Goal: Task Accomplishment & Management: Manage account settings

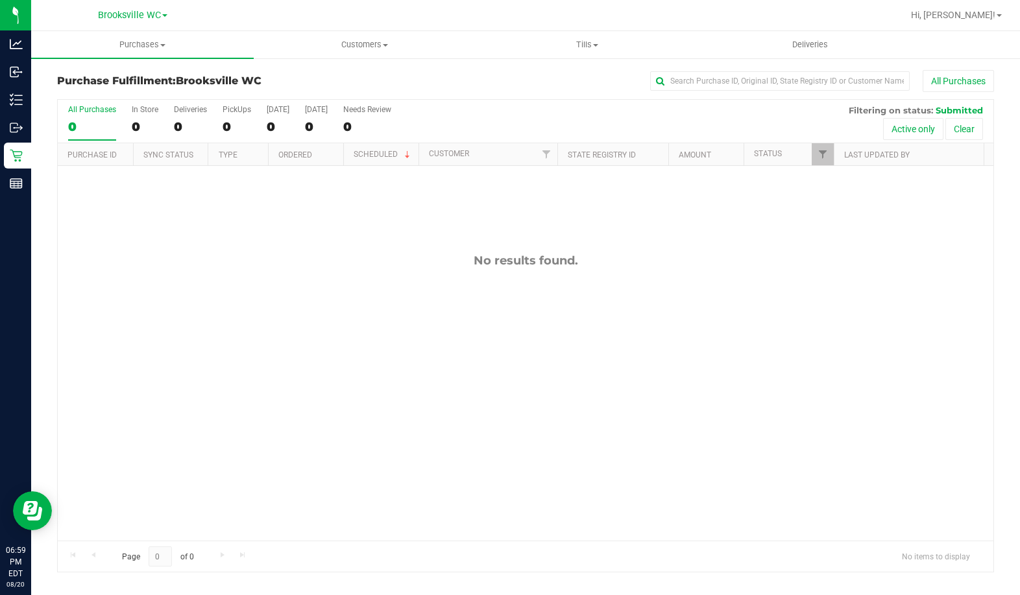
click at [173, 291] on div "No results found." at bounding box center [525, 397] width 935 height 462
click at [372, 49] on span "Customers" at bounding box center [364, 45] width 221 height 12
click at [357, 80] on li "All customers" at bounding box center [365, 79] width 222 height 16
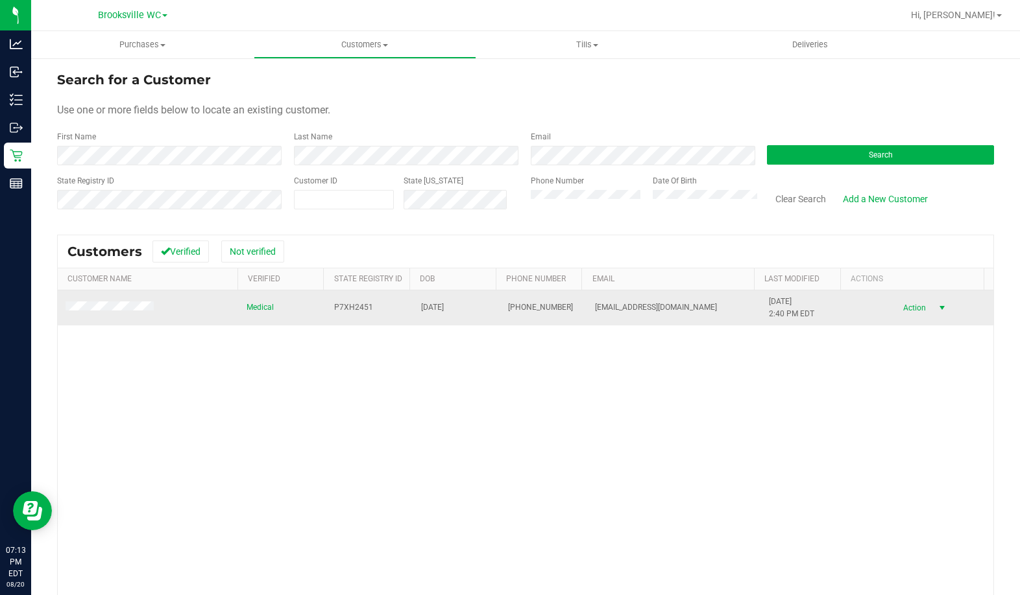
click at [911, 310] on span "Action" at bounding box center [912, 308] width 42 height 18
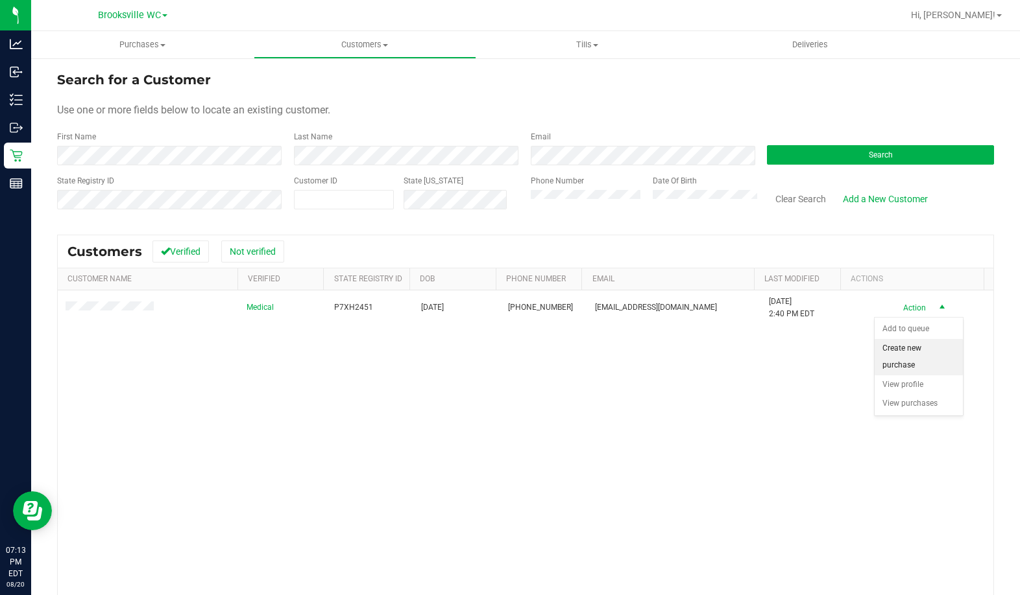
click at [909, 351] on li "Create new purchase" at bounding box center [918, 357] width 88 height 36
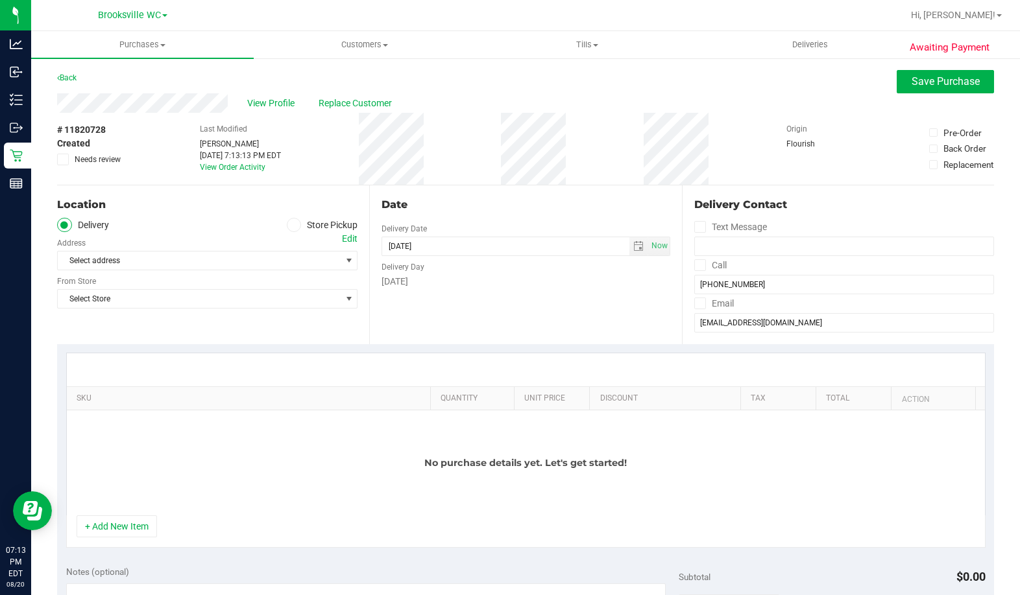
click at [299, 217] on div "Location Delivery Store Pickup Address Edit Select address Select address From …" at bounding box center [213, 265] width 312 height 159
click at [296, 226] on span at bounding box center [294, 225] width 15 height 15
click at [0, 0] on input "Store Pickup" at bounding box center [0, 0] width 0 height 0
click at [183, 260] on span "Select Store" at bounding box center [199, 261] width 283 height 18
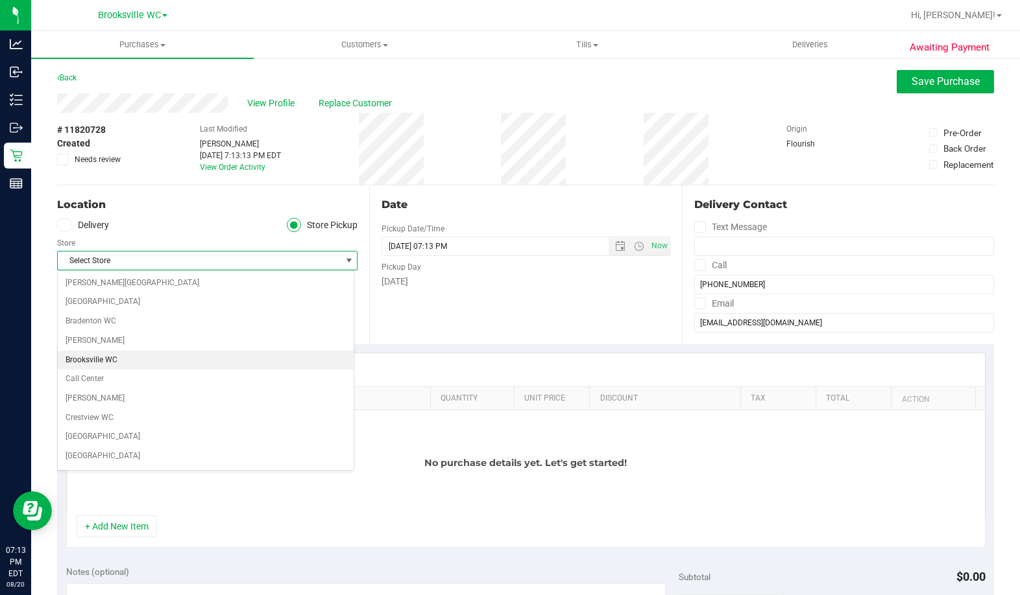
click at [102, 361] on li "Brooksville WC" at bounding box center [206, 360] width 296 height 19
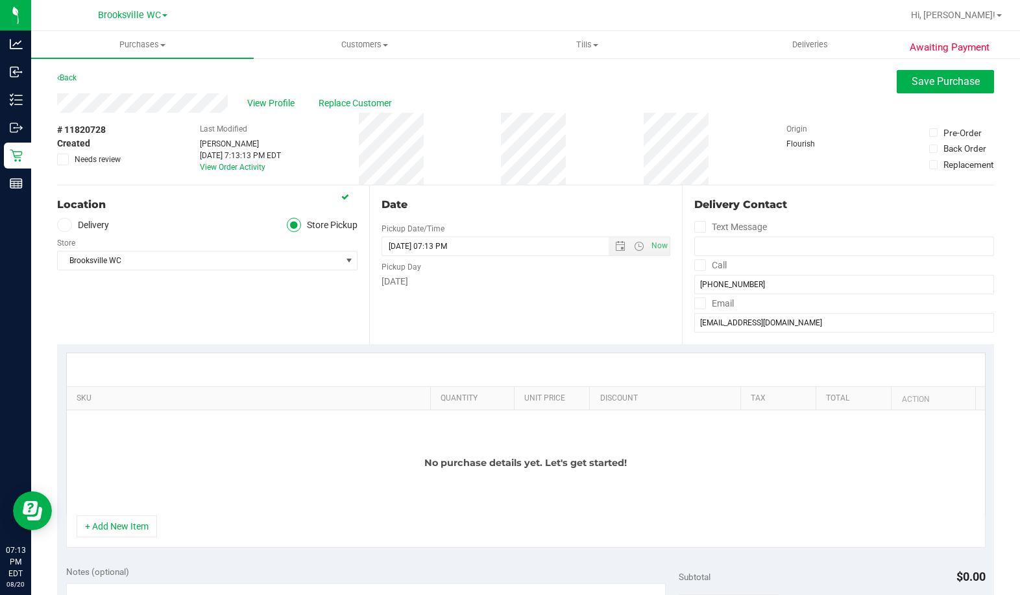
click at [272, 344] on div "SKU Quantity Unit Price Discount Tax Total Action No purchase details yet. Let'…" at bounding box center [525, 450] width 937 height 213
click at [131, 519] on button "+ Add New Item" at bounding box center [117, 527] width 80 height 22
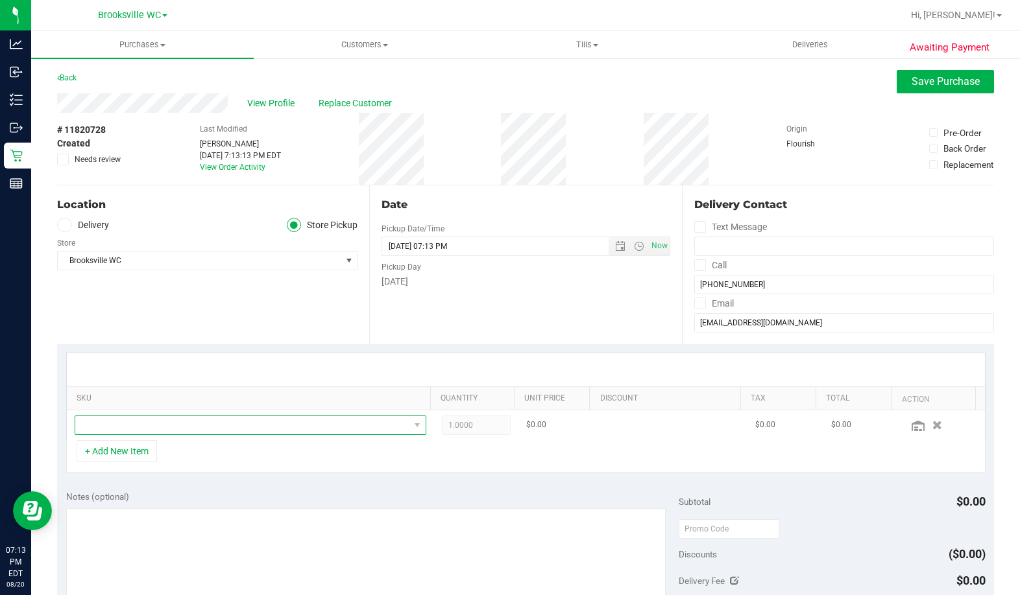
click at [164, 435] on span "NO DATA FOUND" at bounding box center [251, 425] width 352 height 19
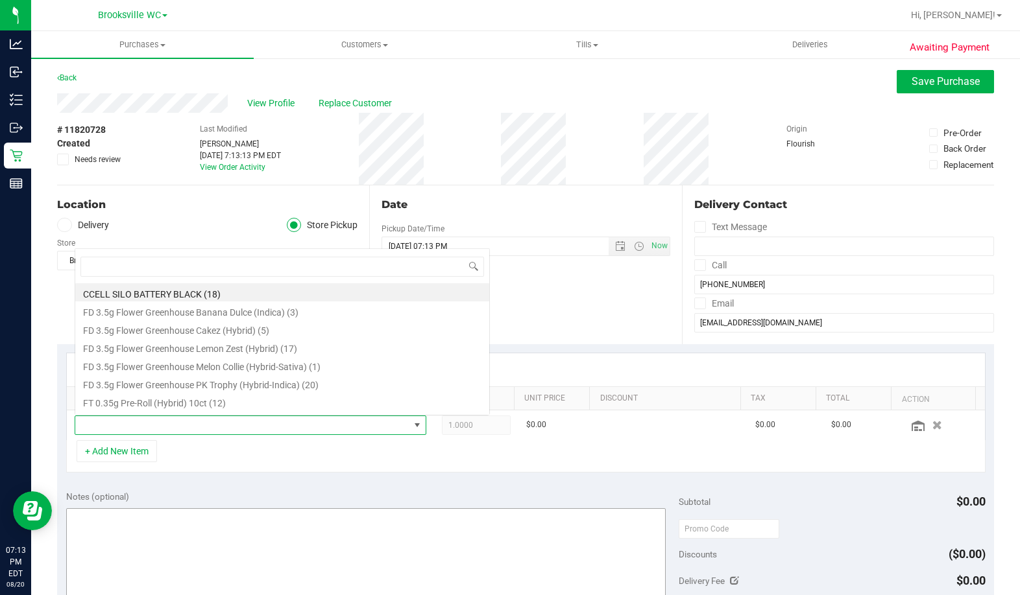
scroll to position [19, 340]
click at [585, 300] on div "Date Pickup Date/Time [DATE] Now [DATE] 07:13 PM Now Pickup Day [DATE]" at bounding box center [525, 265] width 312 height 159
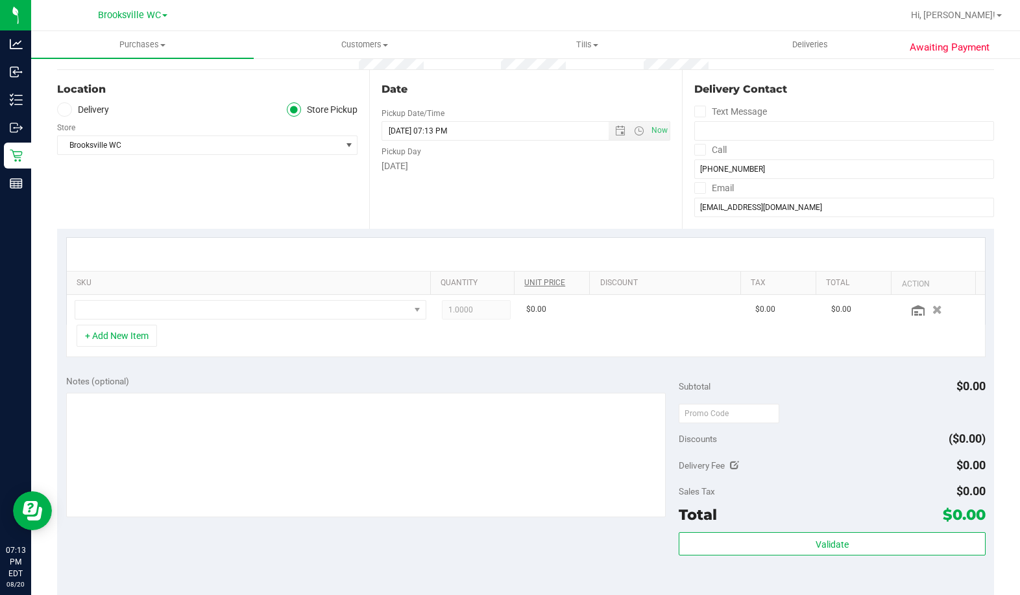
scroll to position [0, 0]
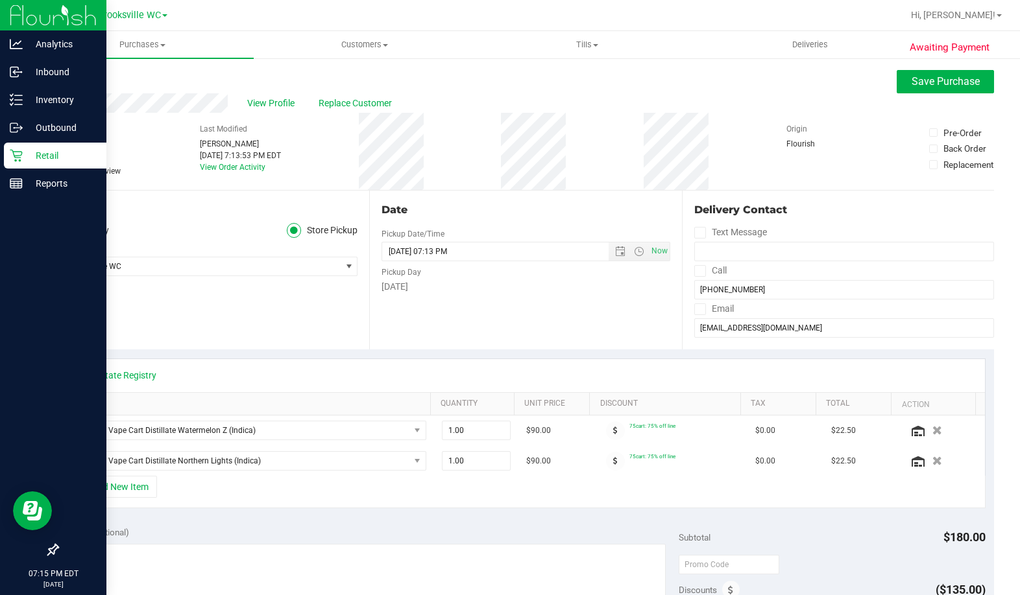
click at [20, 156] on icon at bounding box center [16, 156] width 12 height 12
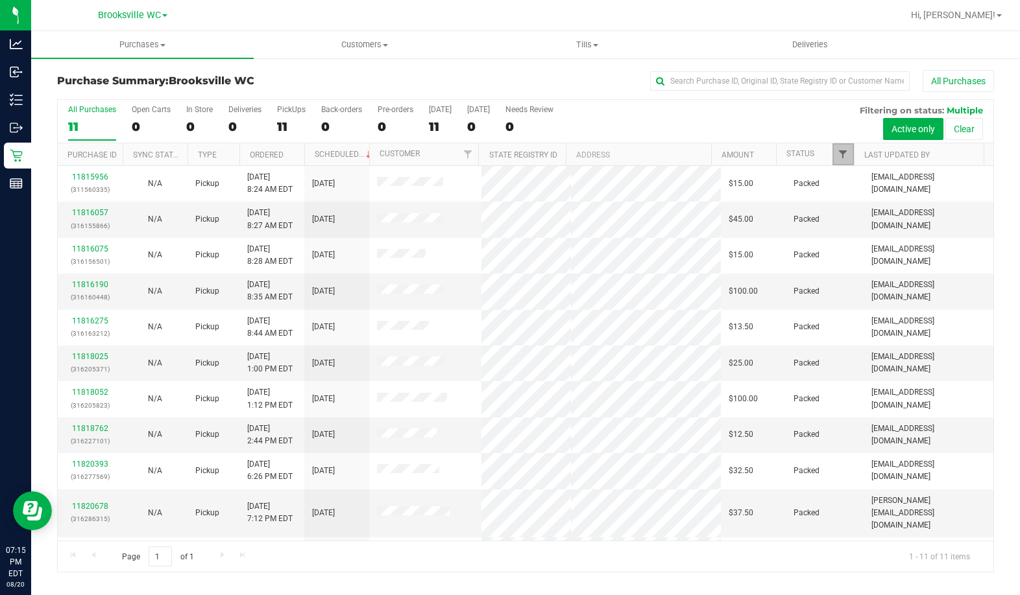
click at [846, 156] on span "Filter" at bounding box center [842, 154] width 10 height 10
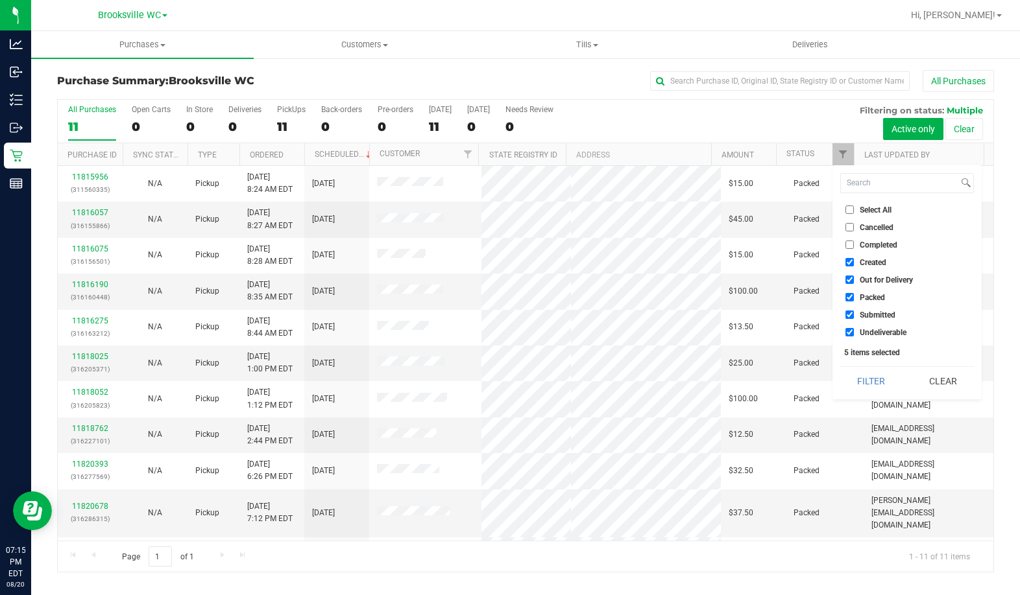
click at [856, 294] on label "Packed" at bounding box center [865, 297] width 40 height 8
click at [854, 294] on input "Packed" at bounding box center [849, 297] width 8 height 8
checkbox input "false"
click at [857, 277] on label "Out for Delivery" at bounding box center [878, 280] width 67 height 8
click at [854, 277] on input "Out for Delivery" at bounding box center [849, 280] width 8 height 8
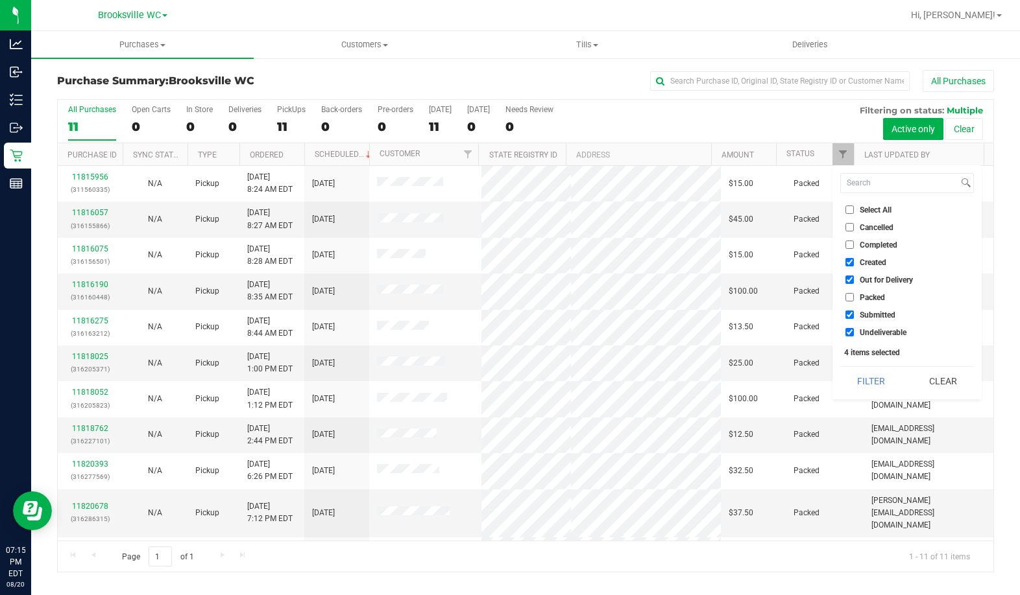
checkbox input "false"
click at [858, 264] on label "Created" at bounding box center [865, 262] width 41 height 8
click at [854, 264] on input "Created" at bounding box center [849, 262] width 8 height 8
checkbox input "false"
click at [870, 334] on span "Undeliverable" at bounding box center [882, 333] width 47 height 8
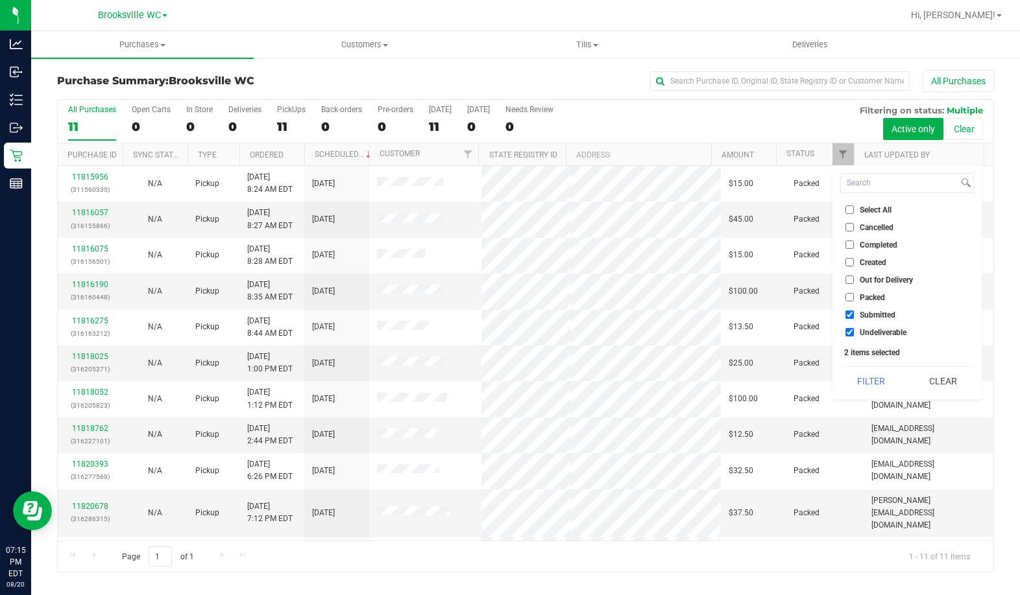
click at [854, 334] on input "Undeliverable" at bounding box center [849, 332] width 8 height 8
checkbox input "false"
click at [876, 383] on button "Filter" at bounding box center [871, 381] width 62 height 29
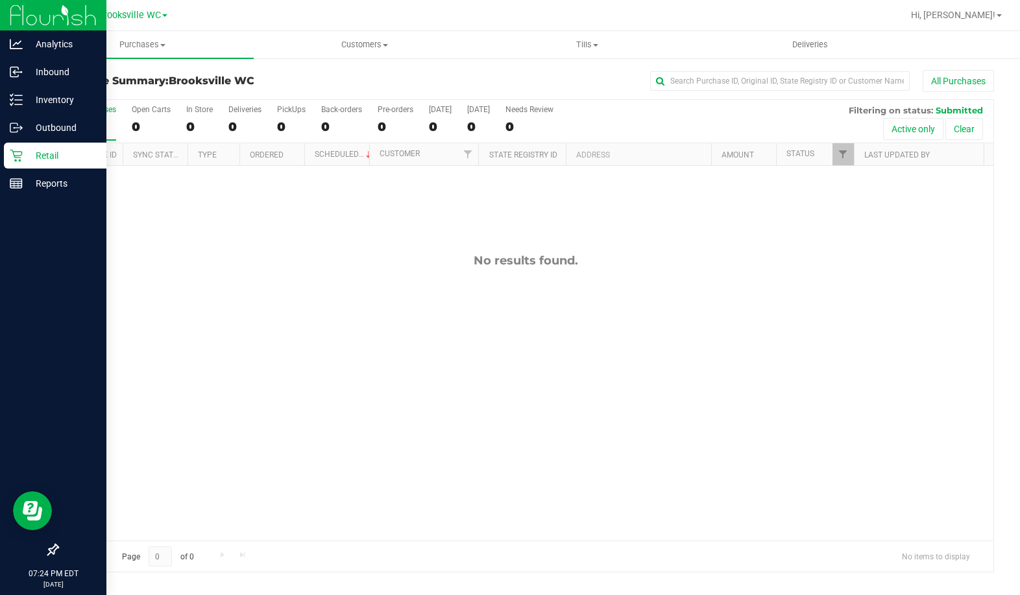
click at [38, 344] on div at bounding box center [53, 367] width 106 height 339
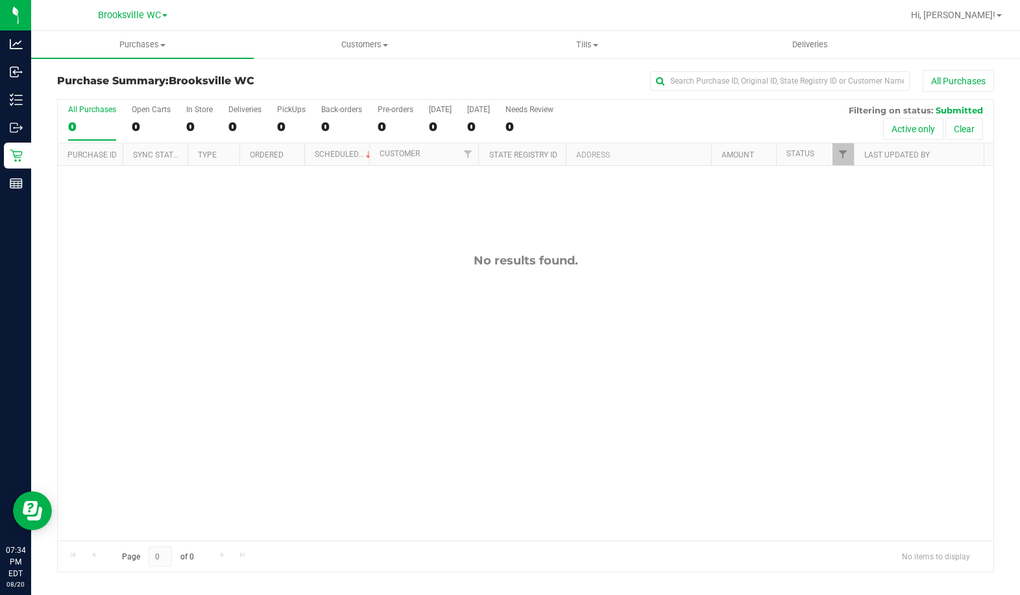
click at [150, 314] on div "No results found." at bounding box center [525, 397] width 935 height 462
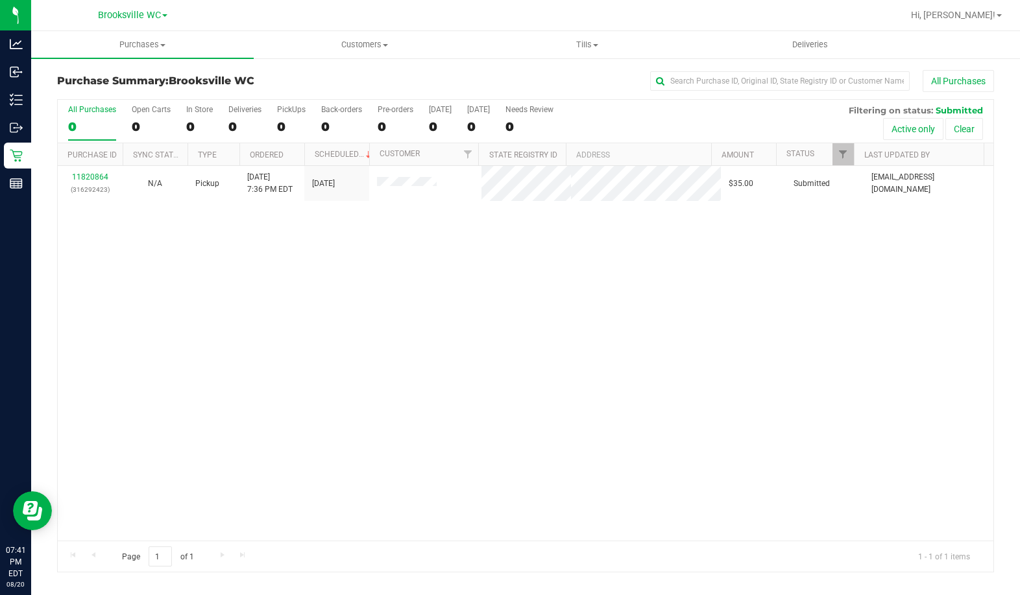
click at [152, 357] on div "11820864 (316292423) N/A Pickup 8/20/2025 7:36 PM EDT 8/20/2025 $35.00 Submitte…" at bounding box center [525, 353] width 935 height 375
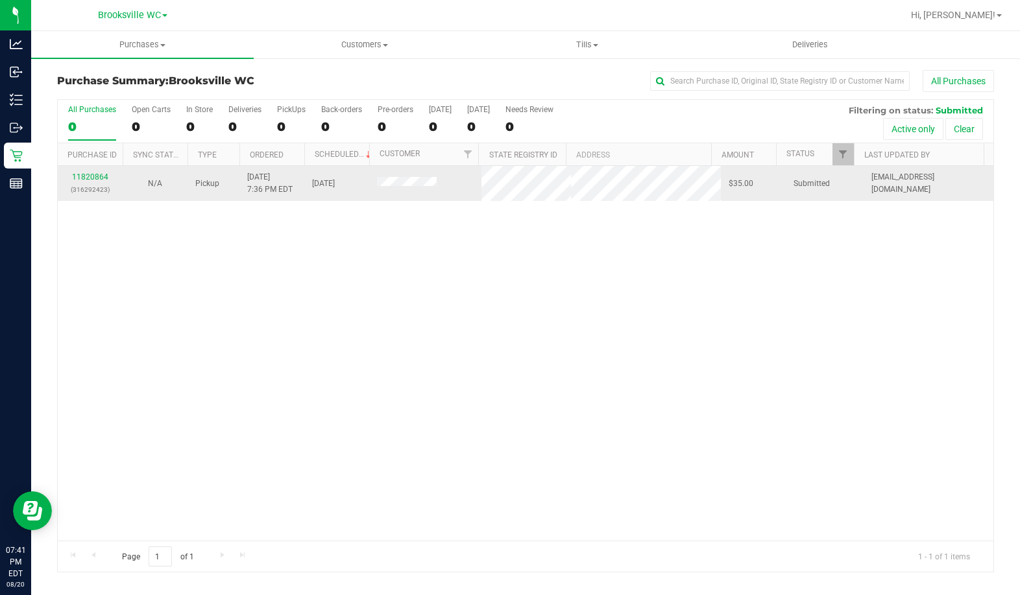
click at [93, 171] on div "11820864 (316292423)" at bounding box center [90, 183] width 49 height 25
click at [84, 182] on div "11820864 (316292423)" at bounding box center [90, 183] width 49 height 25
click at [82, 178] on link "11820864" at bounding box center [90, 177] width 36 height 9
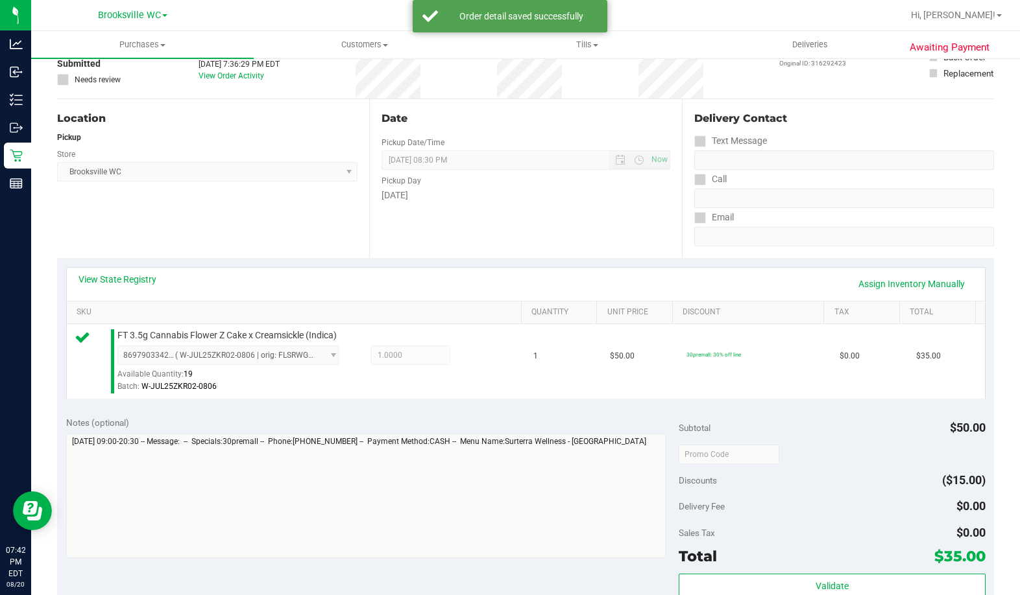
scroll to position [324, 0]
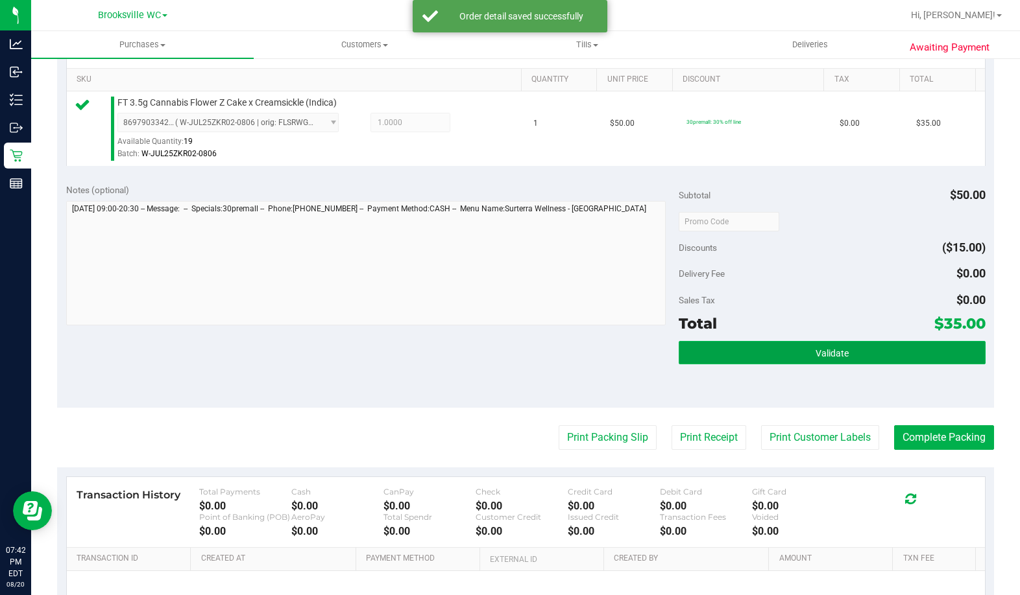
click at [692, 361] on button "Validate" at bounding box center [831, 352] width 306 height 23
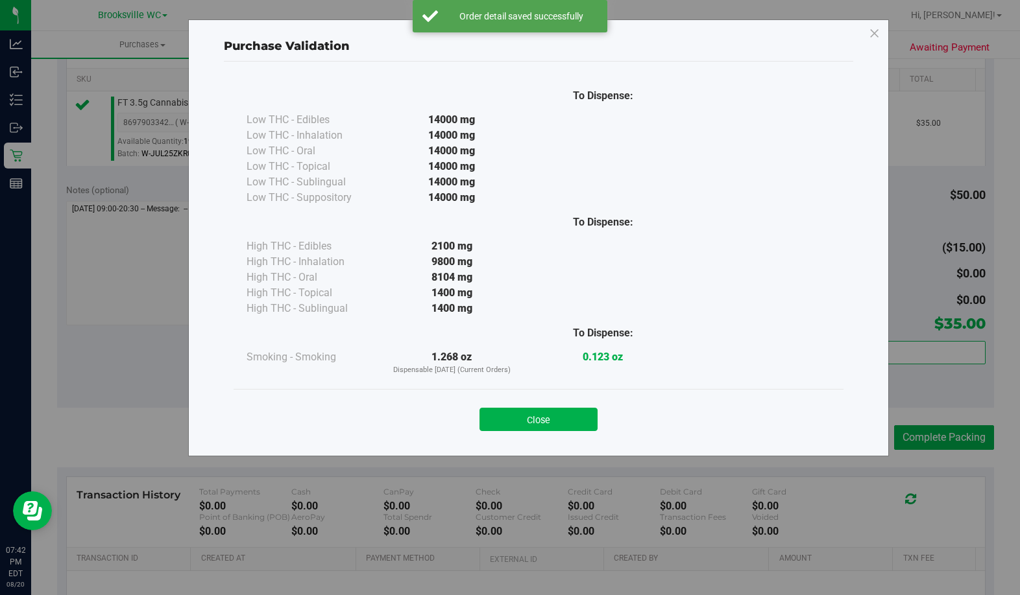
drag, startPoint x: 531, startPoint y: 423, endPoint x: 605, endPoint y: 445, distance: 76.5
click at [534, 426] on button "Close" at bounding box center [538, 419] width 118 height 23
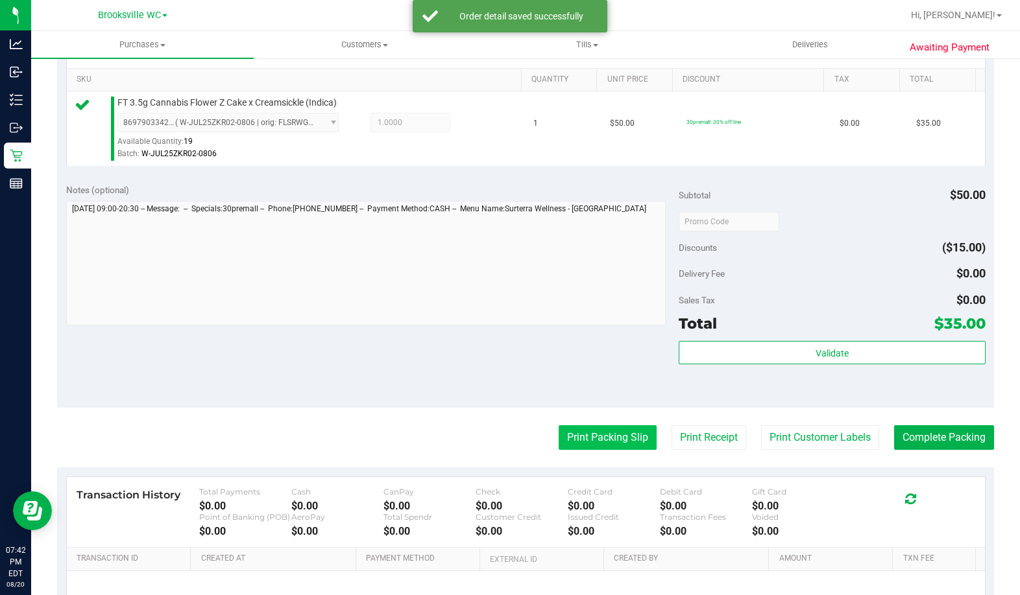
click at [574, 436] on button "Print Packing Slip" at bounding box center [607, 438] width 98 height 25
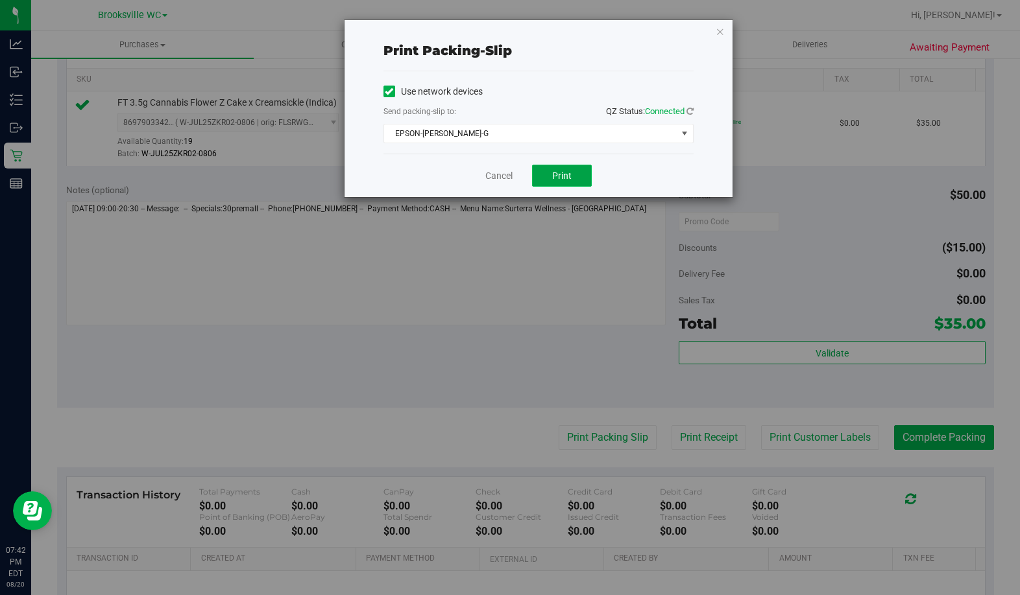
click at [570, 182] on button "Print" at bounding box center [562, 176] width 60 height 22
click at [717, 33] on icon "button" at bounding box center [719, 31] width 9 height 16
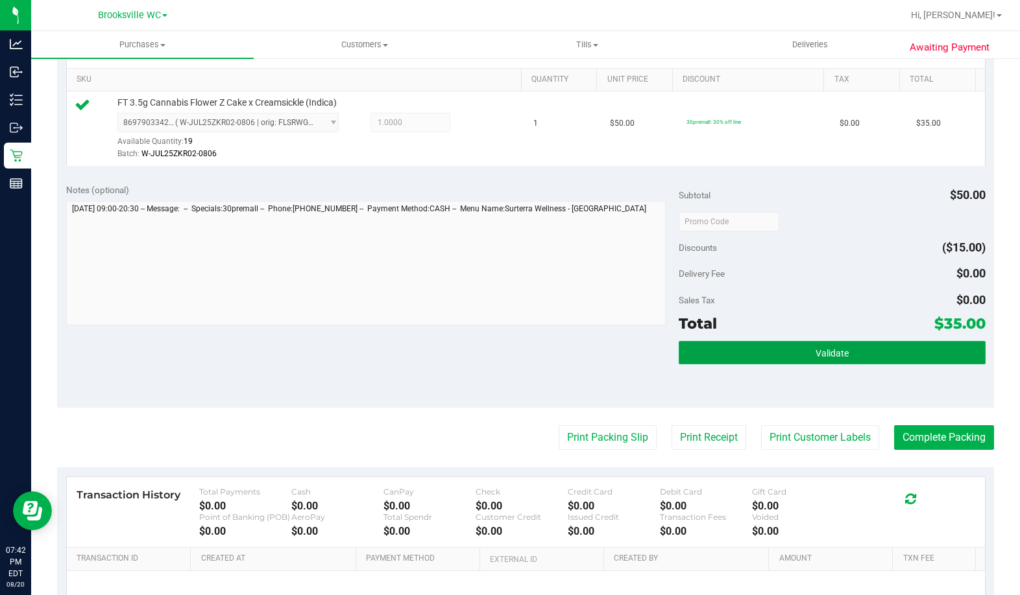
click at [798, 352] on button "Validate" at bounding box center [831, 352] width 306 height 23
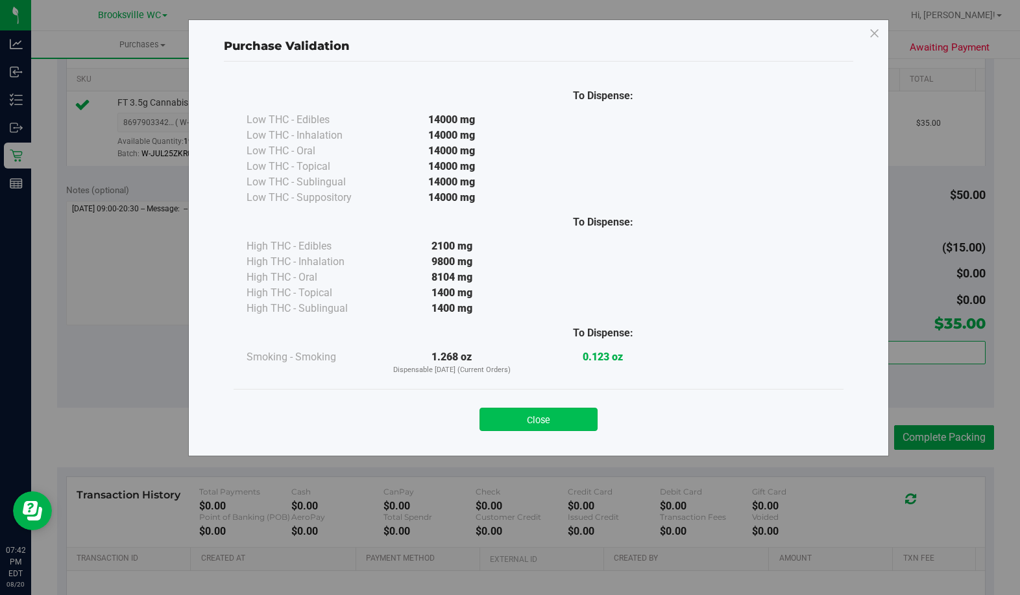
click at [570, 419] on button "Close" at bounding box center [538, 419] width 118 height 23
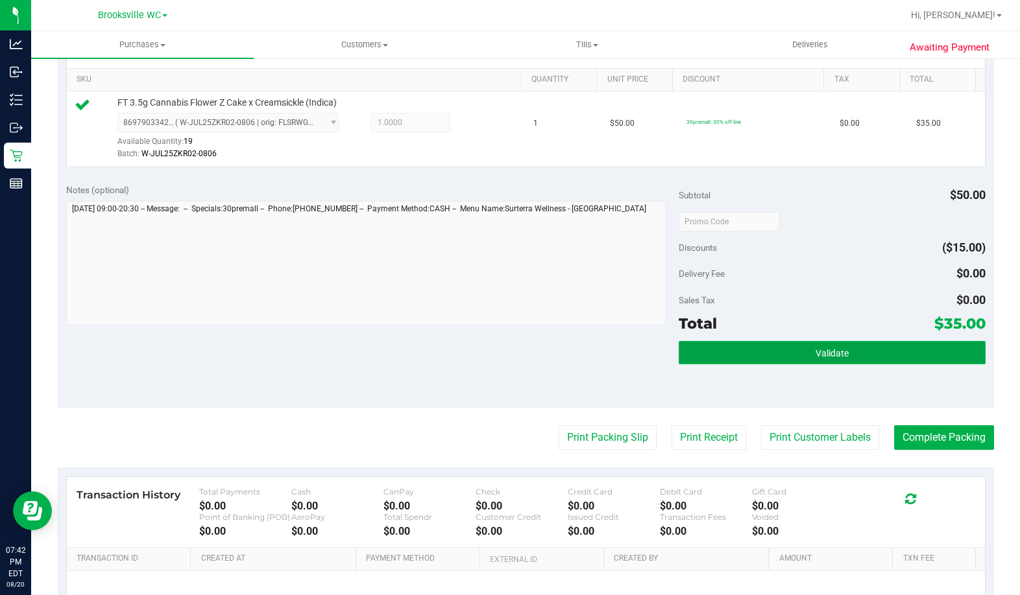
click at [704, 364] on button "Validate" at bounding box center [831, 352] width 306 height 23
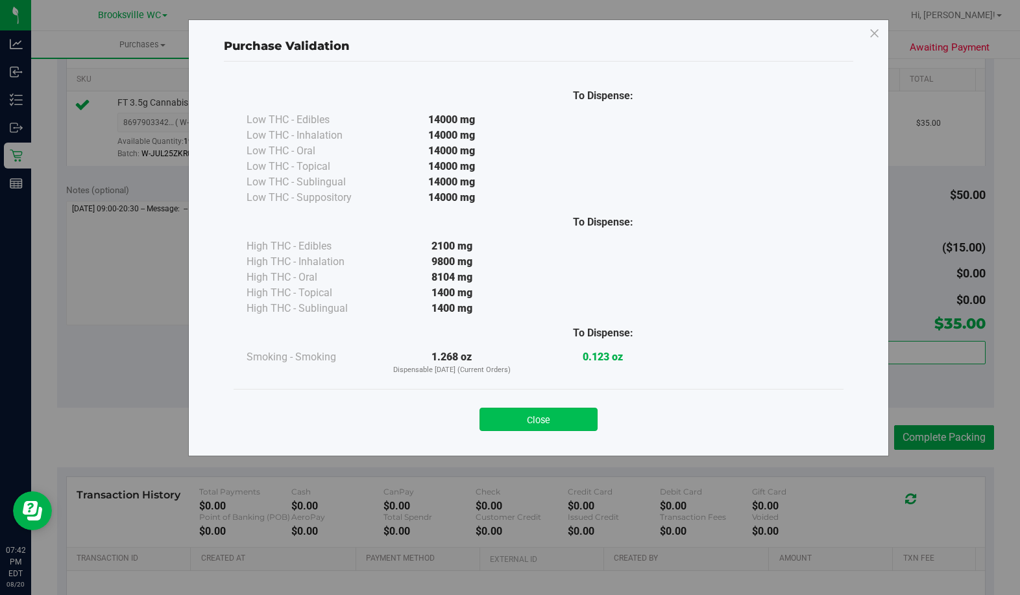
click at [507, 427] on button "Close" at bounding box center [538, 419] width 118 height 23
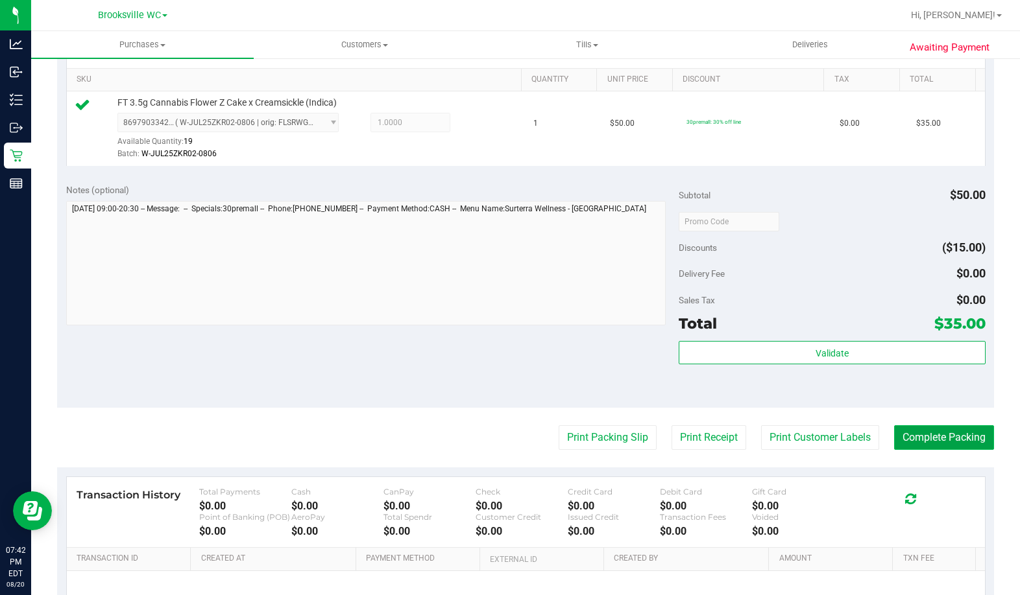
click at [902, 437] on button "Complete Packing" at bounding box center [944, 438] width 100 height 25
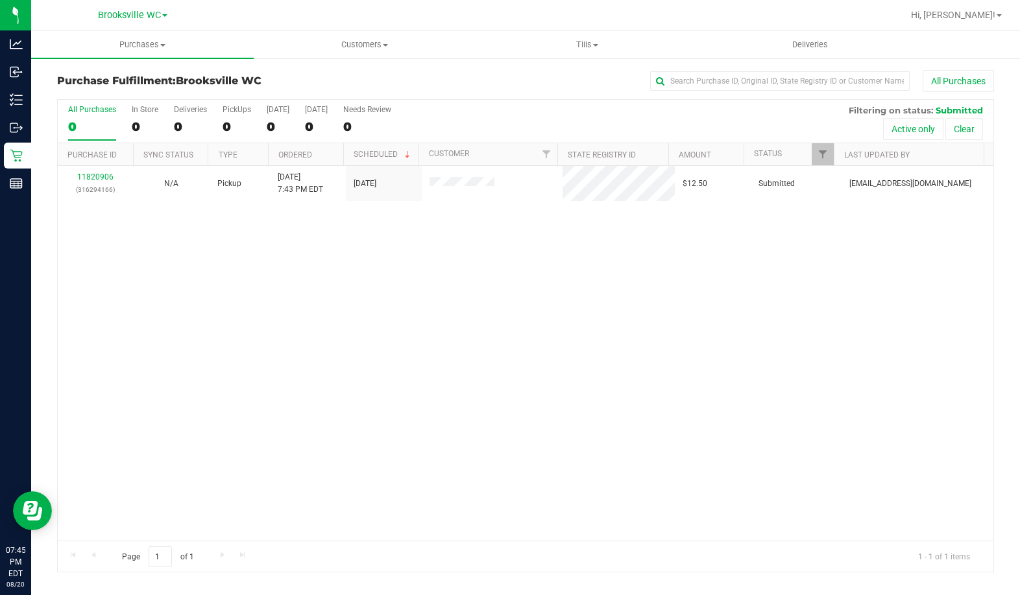
click at [125, 348] on div "11820906 (316294166) N/A Pickup 8/20/2025 7:43 PM EDT 8/20/2025 $12.50 Submitte…" at bounding box center [525, 353] width 935 height 375
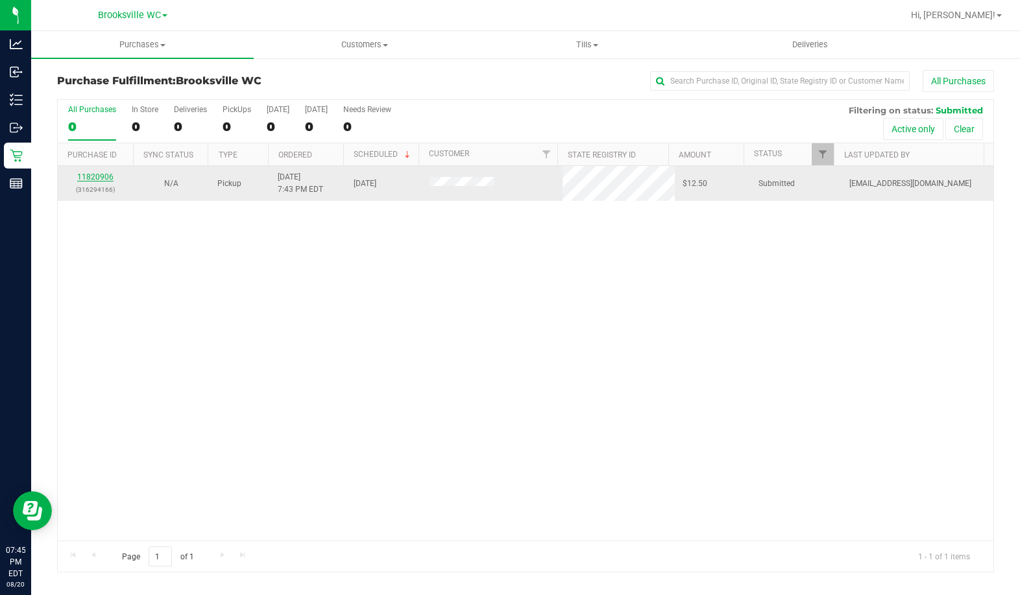
click at [95, 173] on link "11820906" at bounding box center [95, 177] width 36 height 9
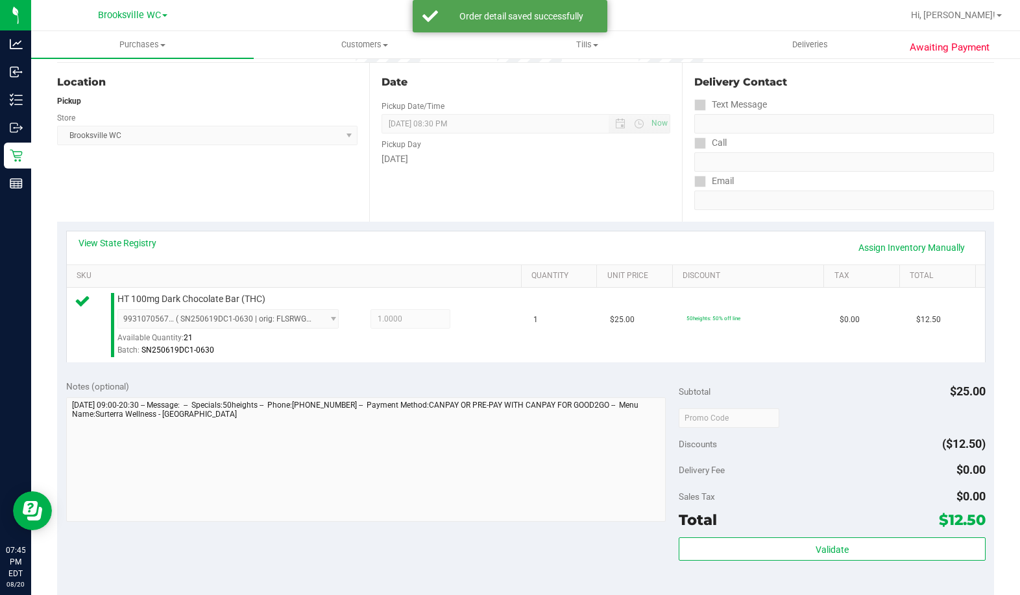
scroll to position [389, 0]
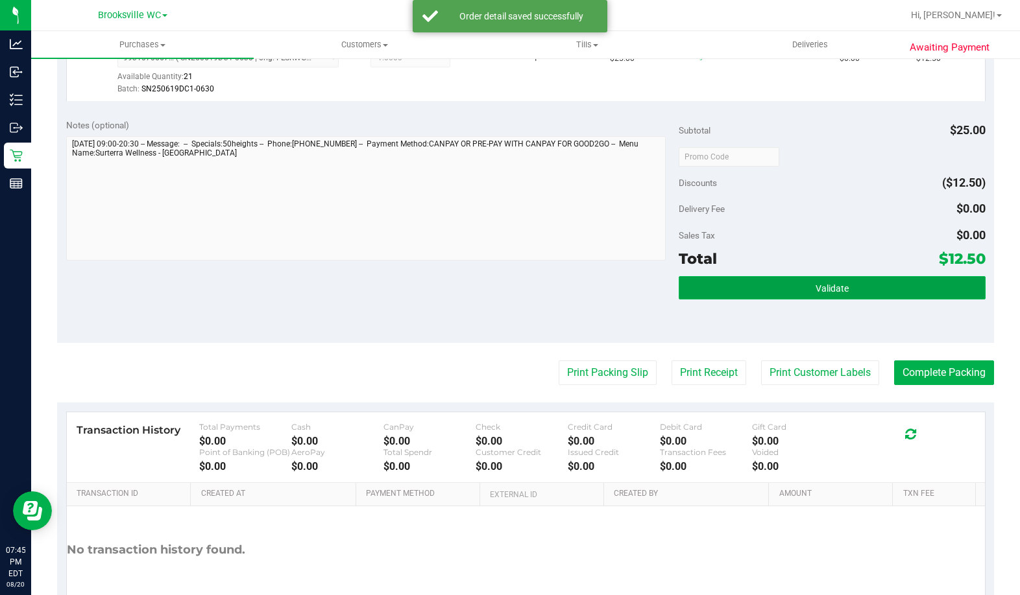
click at [767, 287] on button "Validate" at bounding box center [831, 287] width 306 height 23
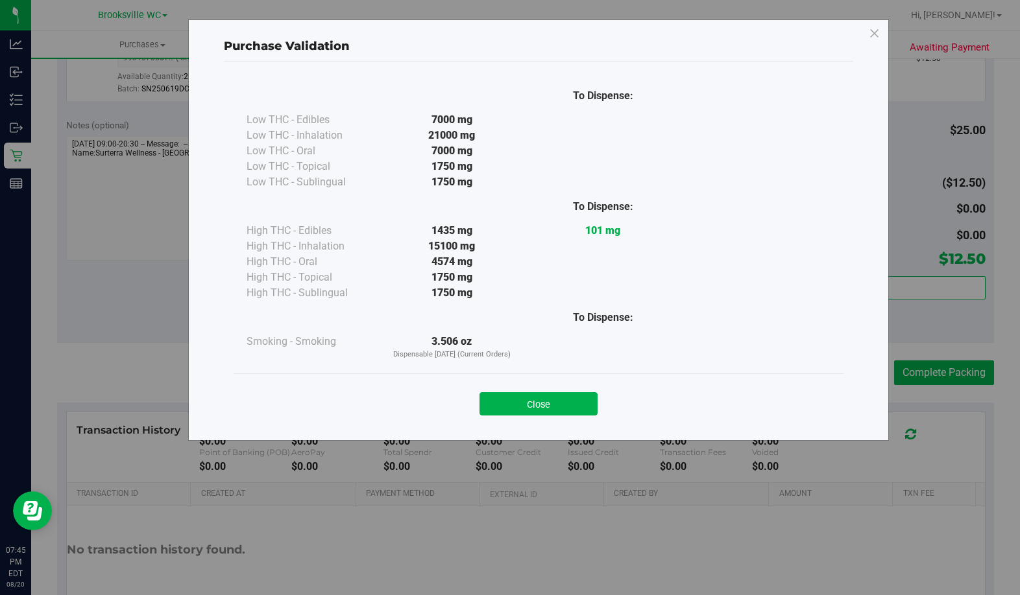
click at [538, 407] on button "Close" at bounding box center [538, 403] width 118 height 23
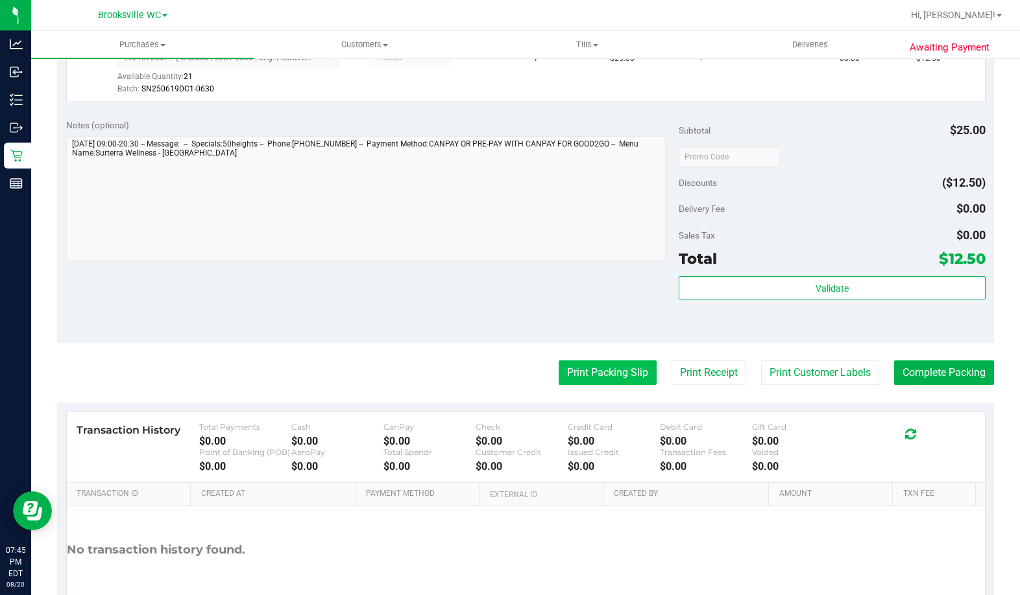
click at [615, 374] on button "Print Packing Slip" at bounding box center [607, 373] width 98 height 25
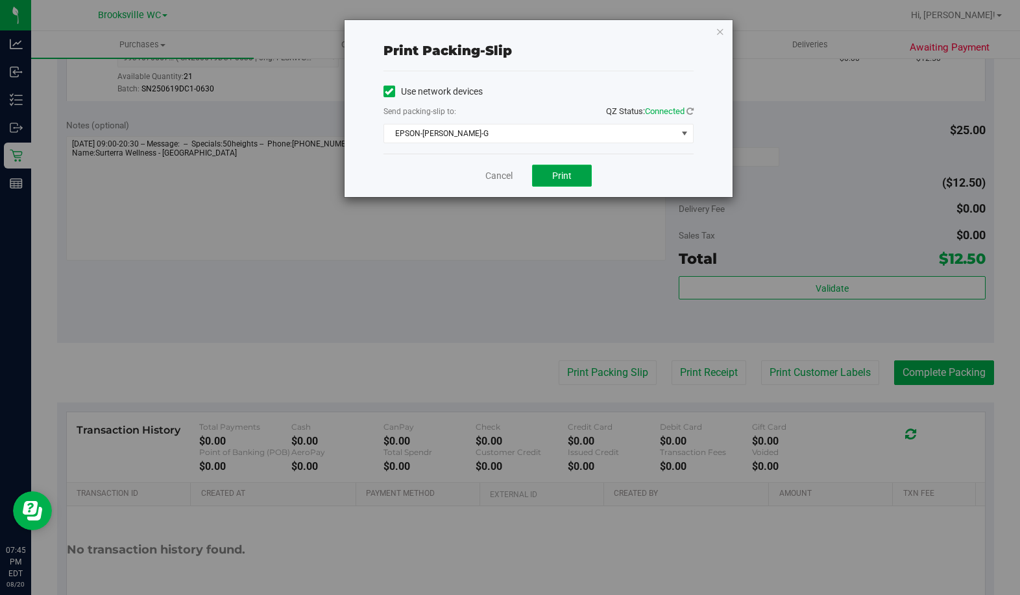
click at [575, 172] on button "Print" at bounding box center [562, 176] width 60 height 22
click at [723, 33] on icon "button" at bounding box center [719, 31] width 9 height 16
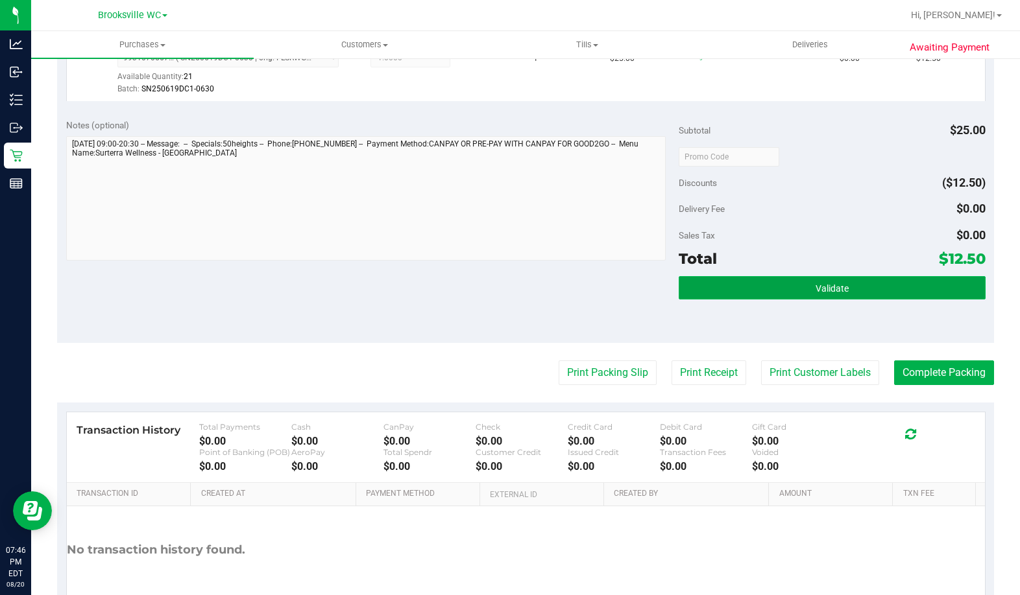
click at [845, 277] on button "Validate" at bounding box center [831, 287] width 306 height 23
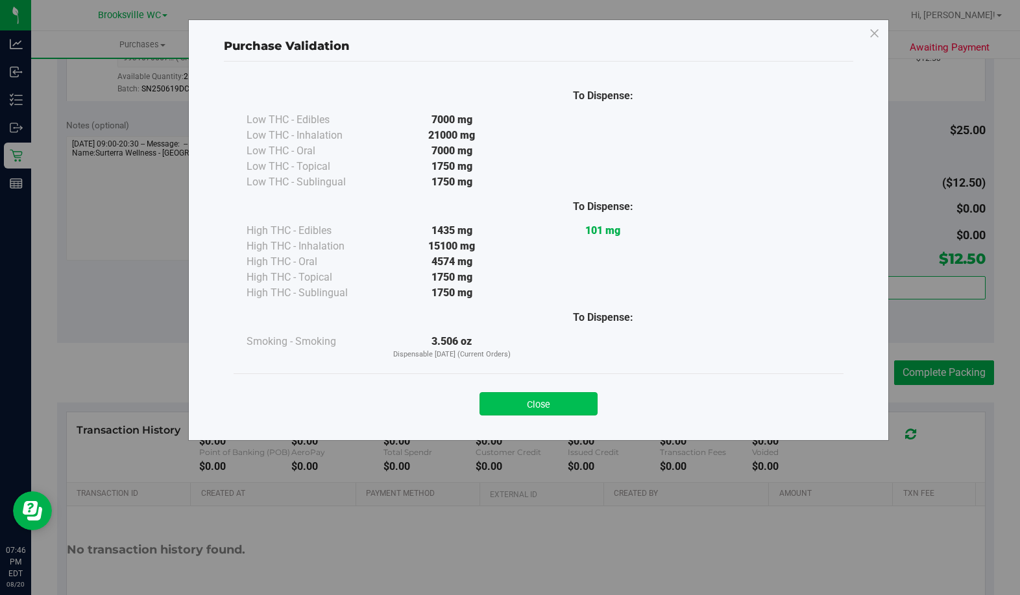
click at [552, 411] on button "Close" at bounding box center [538, 403] width 118 height 23
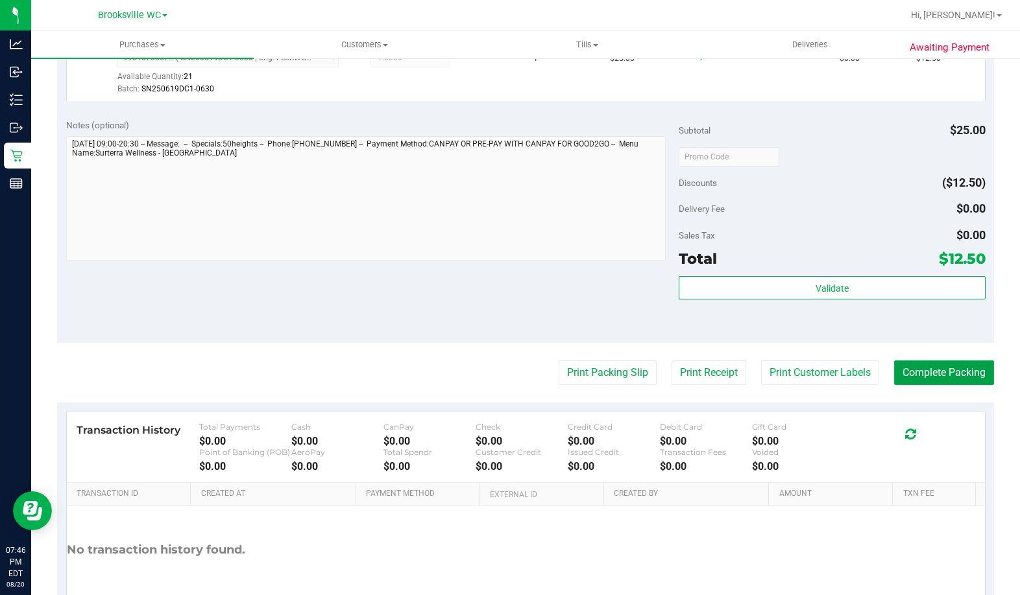
click at [906, 378] on button "Complete Packing" at bounding box center [944, 373] width 100 height 25
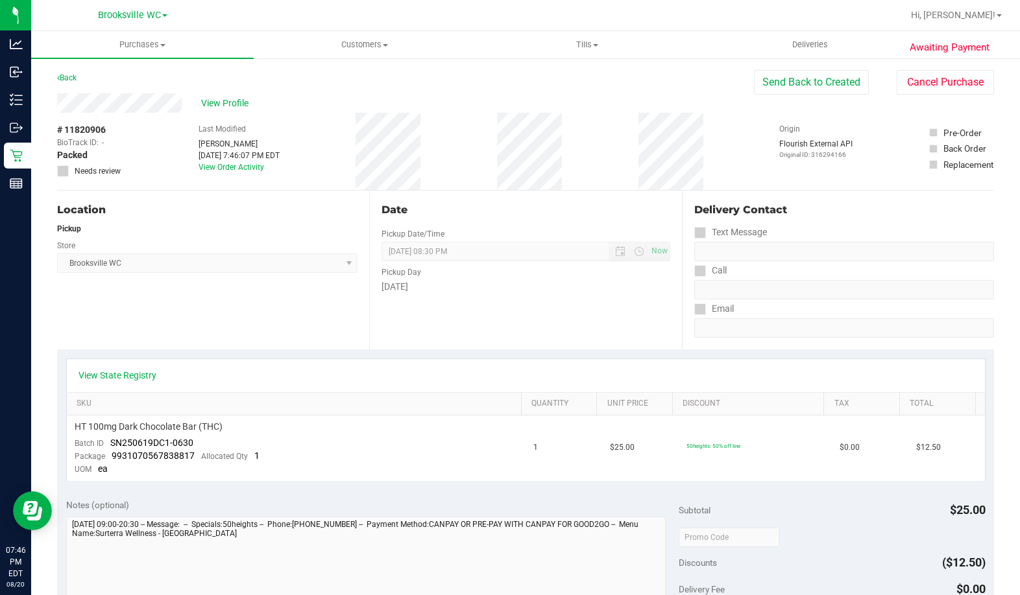
scroll to position [324, 0]
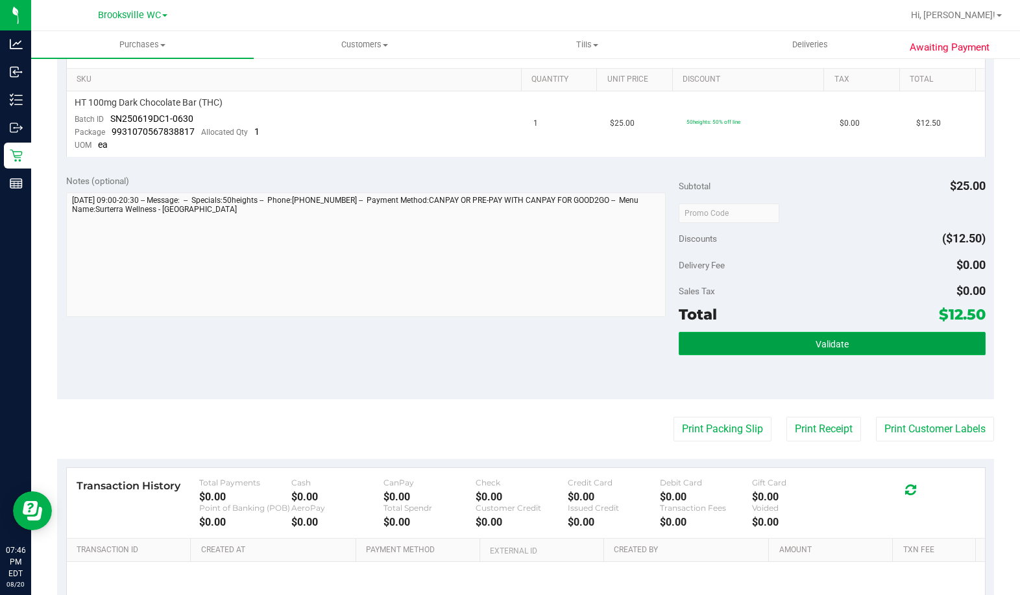
click at [880, 346] on button "Validate" at bounding box center [831, 343] width 306 height 23
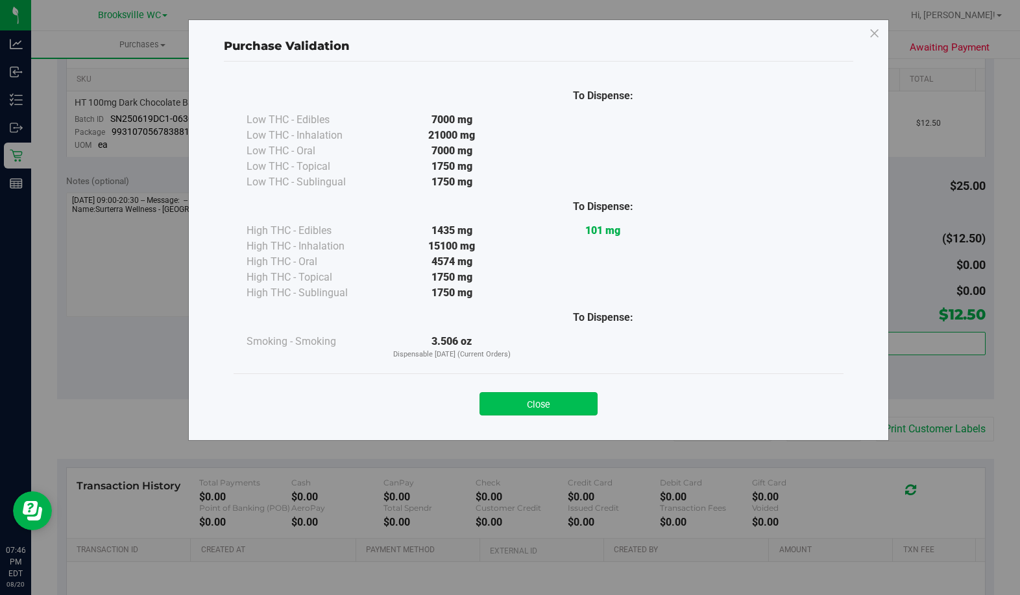
drag, startPoint x: 531, startPoint y: 403, endPoint x: 234, endPoint y: 270, distance: 326.3
click at [531, 404] on button "Close" at bounding box center [538, 403] width 118 height 23
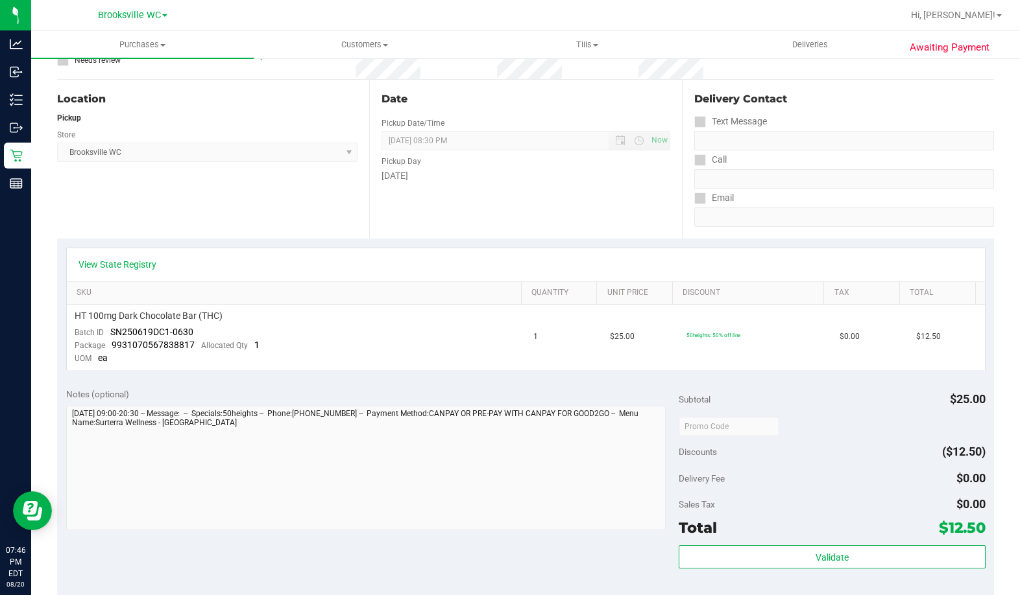
scroll to position [0, 0]
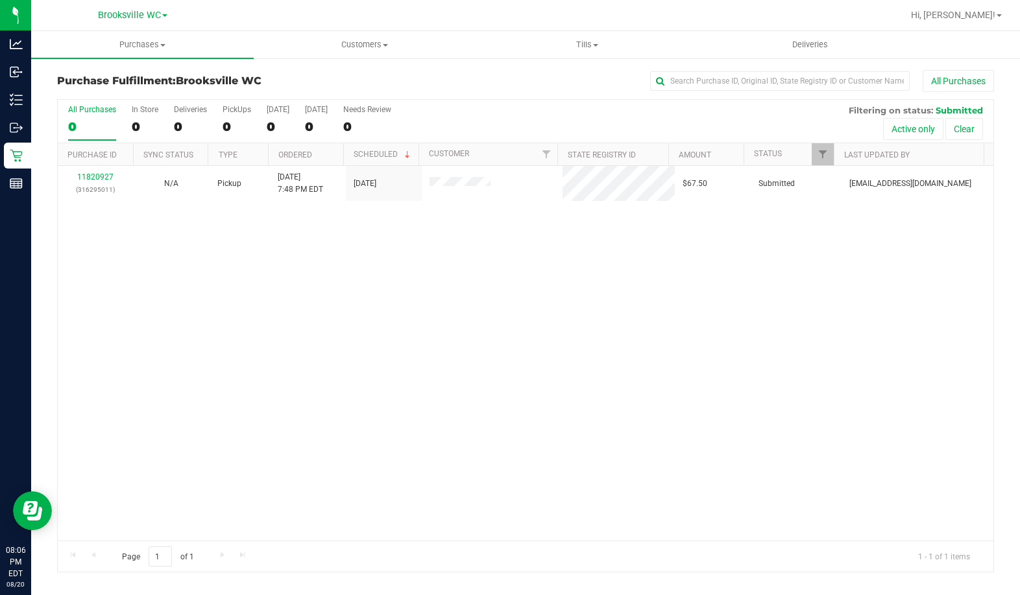
click at [157, 337] on div "11820927 (316295011) N/A Pickup 8/20/2025 7:48 PM EDT 8/21/2025 $67.50 Submitte…" at bounding box center [525, 353] width 935 height 375
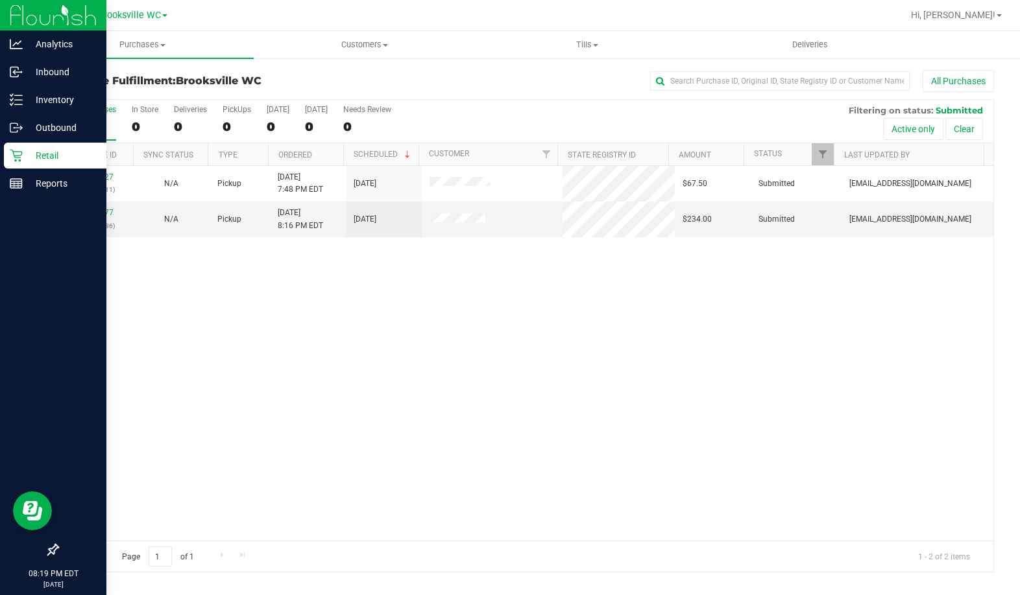
click at [99, 407] on div at bounding box center [53, 367] width 106 height 339
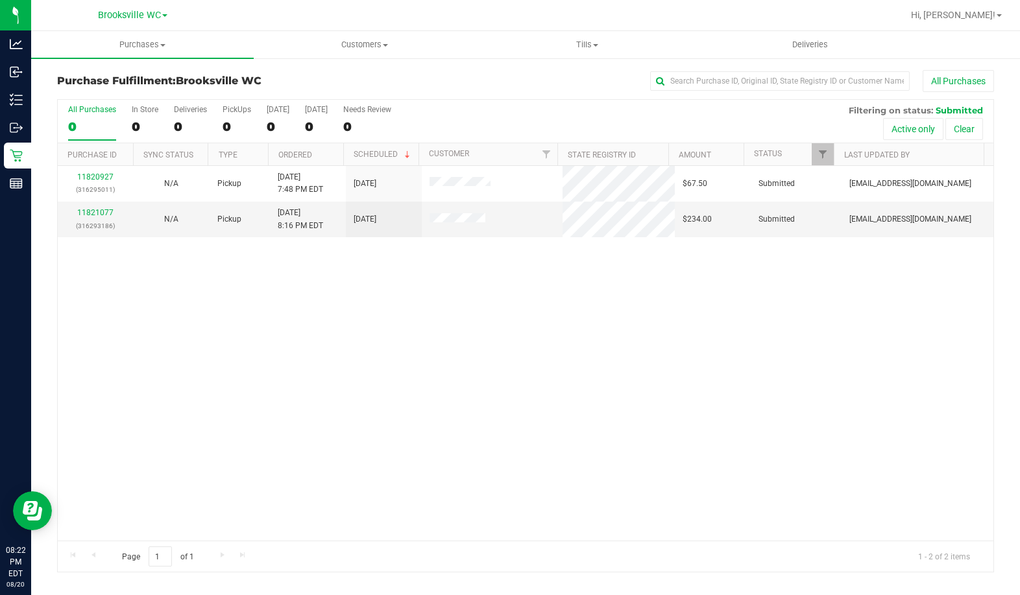
drag, startPoint x: 64, startPoint y: 355, endPoint x: 197, endPoint y: 254, distance: 167.2
click at [64, 355] on div "11820927 (316295011) N/A Pickup 8/20/2025 7:48 PM EDT 8/21/2025 $67.50 Submitte…" at bounding box center [525, 353] width 935 height 375
click at [963, 16] on span "Hi, [PERSON_NAME]!" at bounding box center [953, 15] width 84 height 10
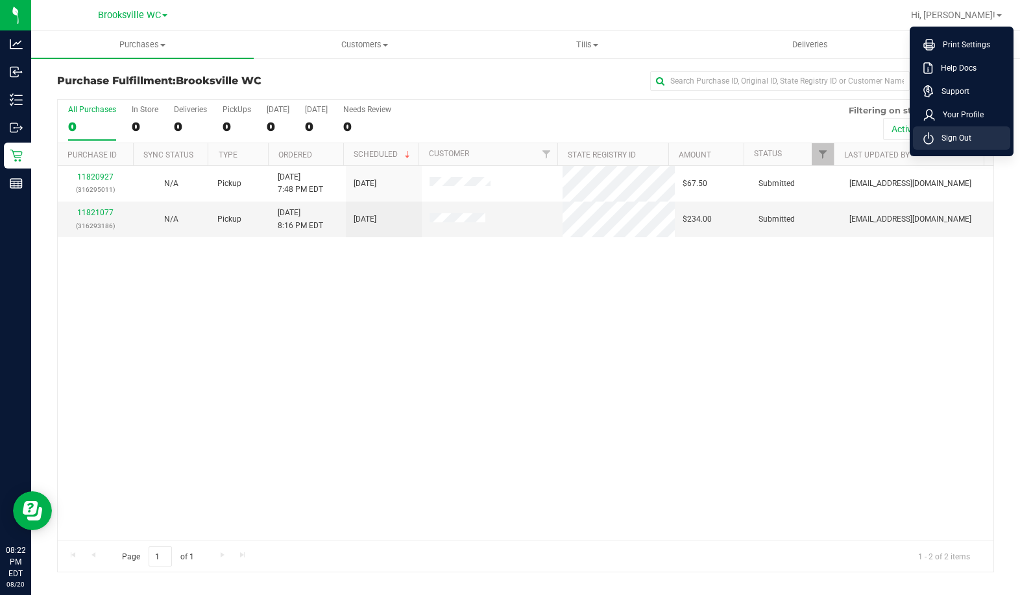
click at [957, 139] on span "Sign Out" at bounding box center [952, 138] width 38 height 13
